Goal: Information Seeking & Learning: Compare options

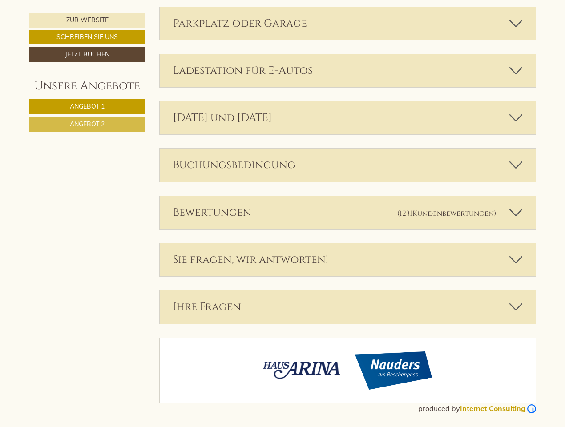
click at [283, 214] on div "Bewertungen (1231 Kundenbewertungen )" at bounding box center [348, 212] width 377 height 33
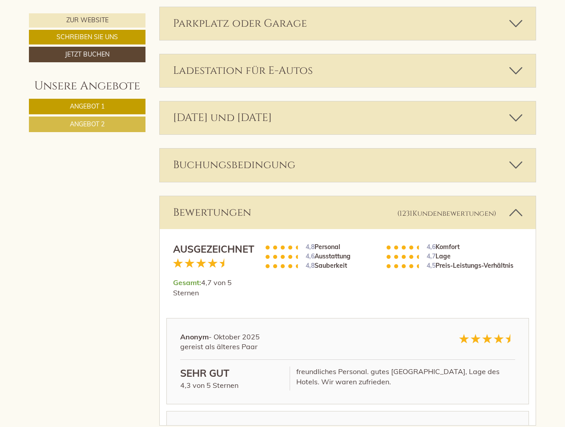
click at [87, 106] on span "Angebot 1" at bounding box center [87, 106] width 35 height 8
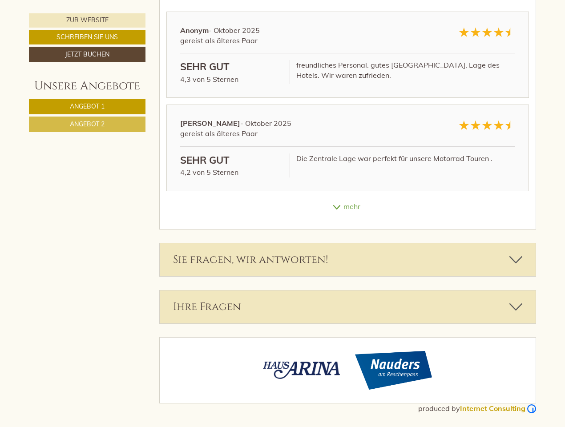
click at [87, 124] on span "Angebot 2" at bounding box center [87, 124] width 35 height 8
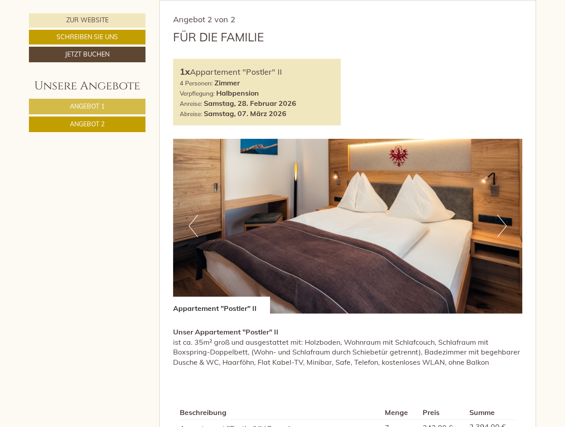
click at [348, 0] on div "Angebot 2 von 2 Für die Familie 1x Appartement "Postler" II 4 Personen: Zimmer …" at bounding box center [348, 286] width 377 height 573
click at [502, 0] on div "Angebot 2 von 2 Für die Familie 1x Appartement "Postler" II 4 Personen: Zimmer …" at bounding box center [348, 286] width 377 height 573
click at [193, 0] on div "Angebot 2 von 2 Für die Familie 1x Appartement "Postler" II 4 Personen: Zimmer …" at bounding box center [348, 286] width 377 height 573
click at [348, 0] on div "Angebot 2 von 2 Für die Familie 1x Appartement "Postler" II 4 Personen: Zimmer …" at bounding box center [348, 286] width 377 height 573
click at [502, 0] on div "Angebot 2 von 2 Für die Familie 1x Appartement "Postler" II 4 Personen: Zimmer …" at bounding box center [348, 286] width 377 height 573
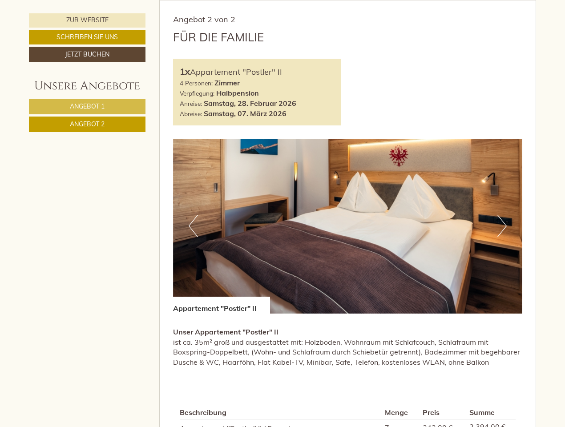
click at [348, 0] on div "Angebot 2 von 2 Für die Familie 1x Appartement "Postler" II 4 Personen: Zimmer …" at bounding box center [348, 286] width 377 height 573
